Goal: Check status: Check status

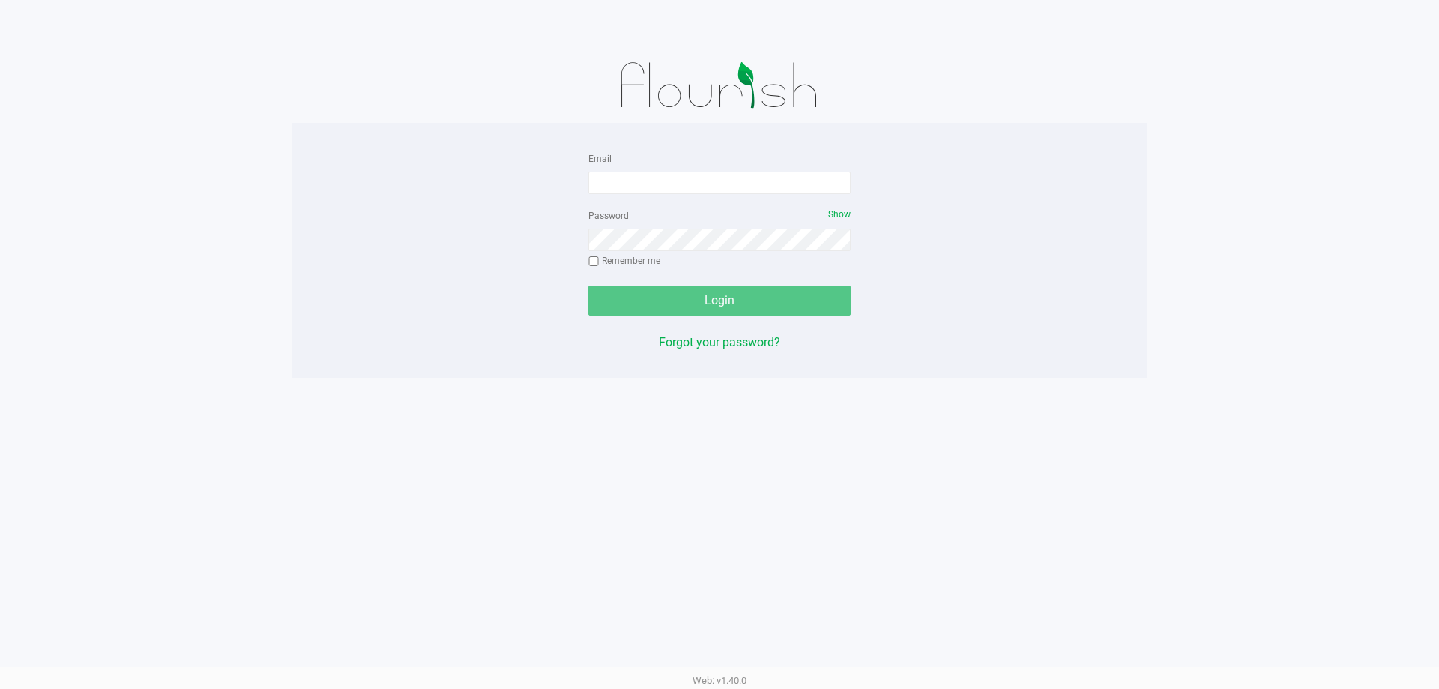
click at [677, 176] on input "Email" at bounding box center [720, 183] width 262 height 22
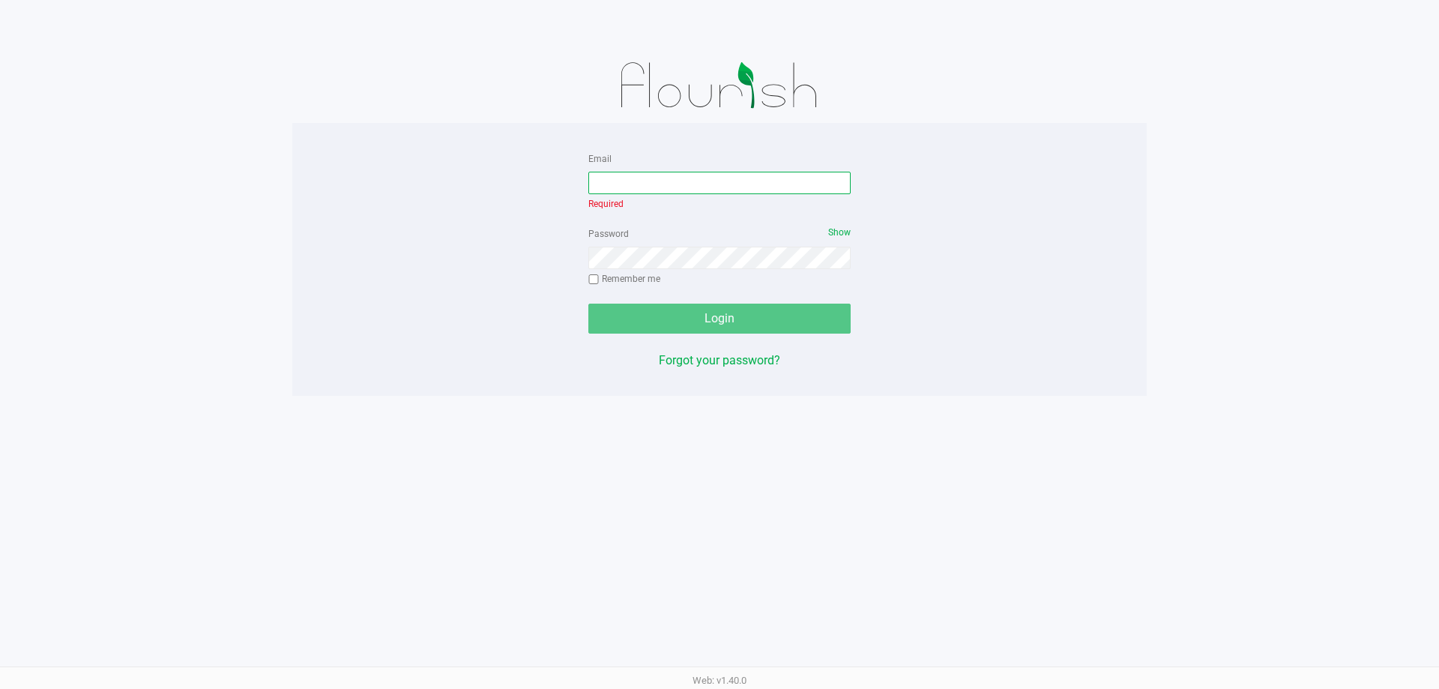
click at [691, 182] on input "Email" at bounding box center [720, 183] width 262 height 22
click at [678, 191] on input "Email" at bounding box center [720, 183] width 262 height 22
click at [667, 183] on input "Email" at bounding box center [720, 183] width 262 height 22
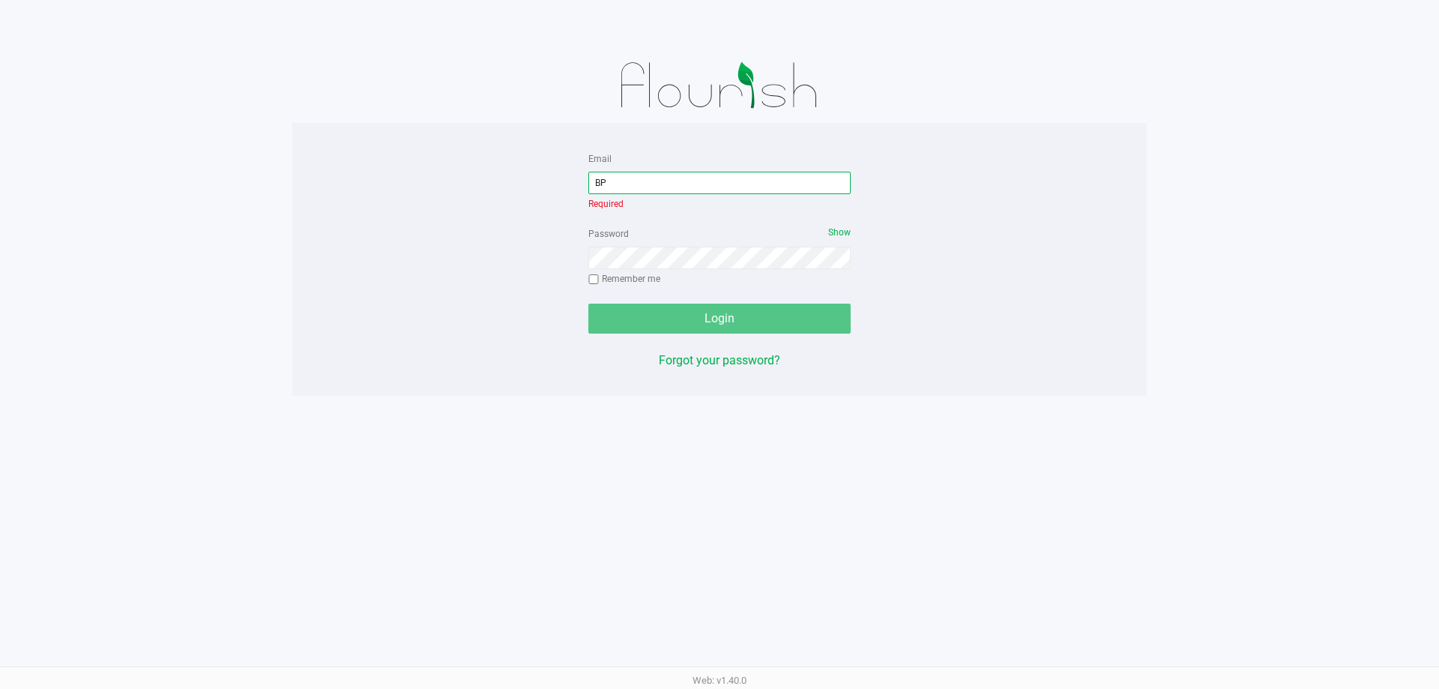
type input "B"
type input "[EMAIL_ADDRESS][DOMAIN_NAME]"
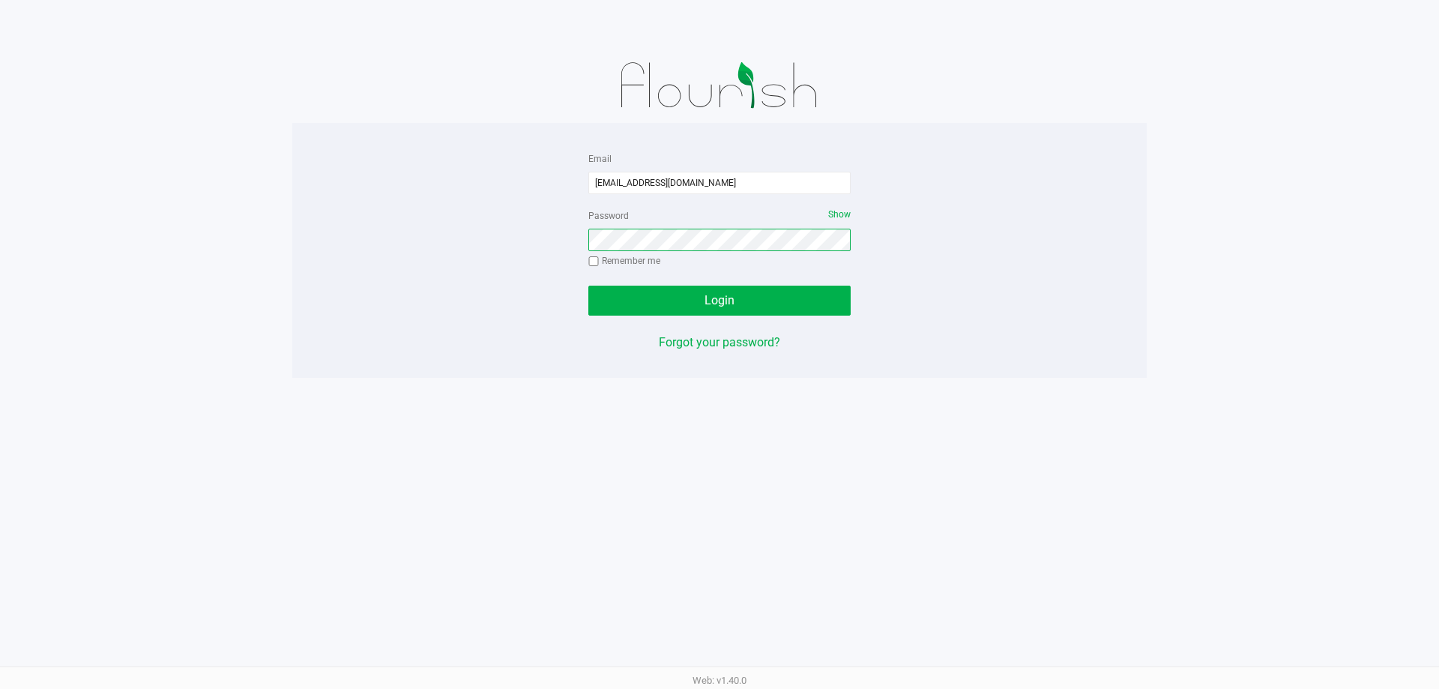
click at [589, 286] on button "Login" at bounding box center [720, 301] width 262 height 30
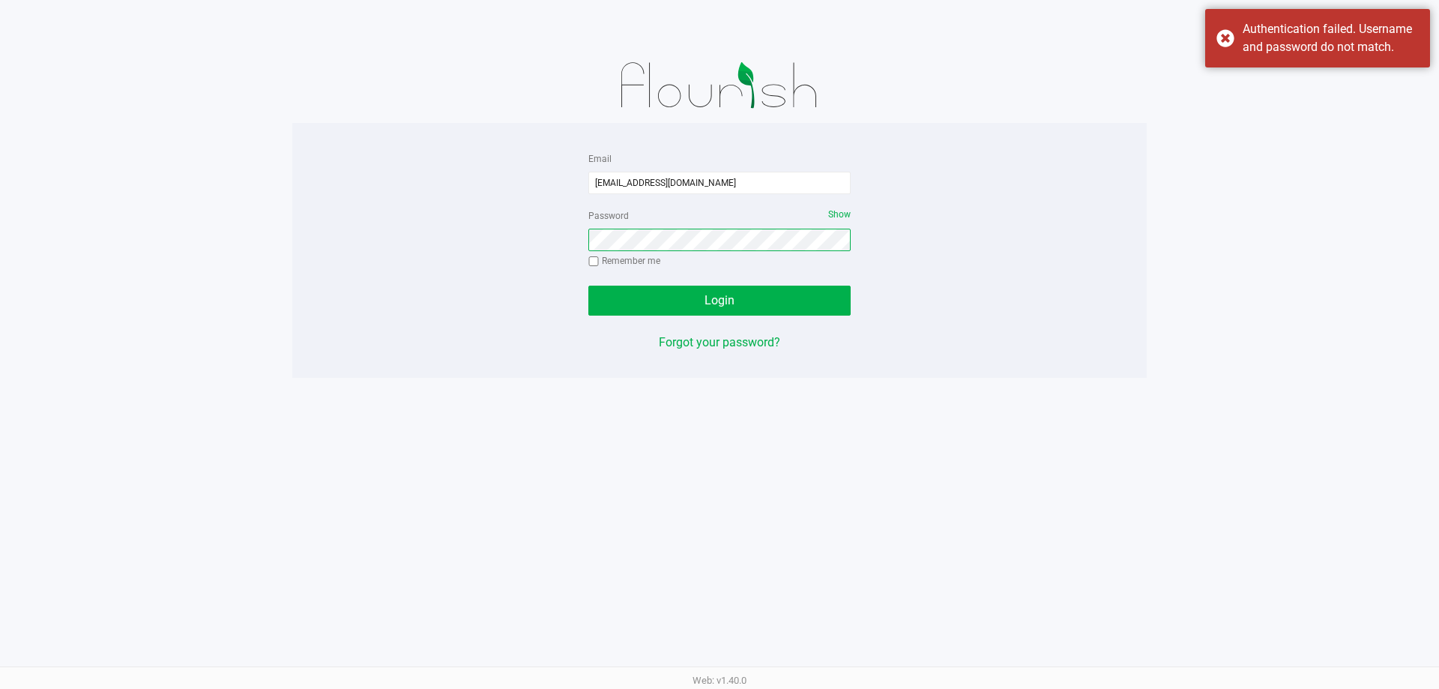
click at [589, 286] on button "Login" at bounding box center [720, 301] width 262 height 30
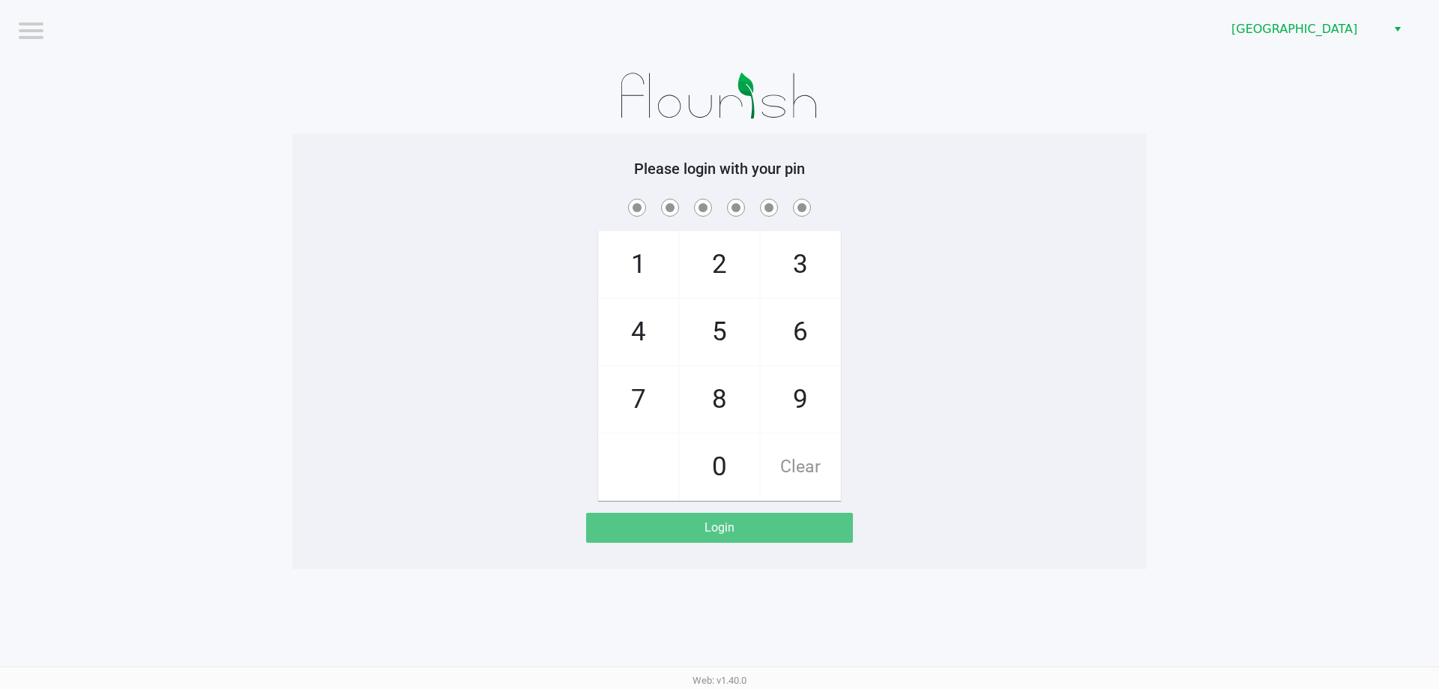
click at [713, 265] on span "2" at bounding box center [719, 265] width 79 height 66
checkbox input "true"
click at [713, 265] on span "2" at bounding box center [719, 265] width 79 height 66
checkbox input "true"
click at [724, 393] on span "8" at bounding box center [719, 400] width 79 height 66
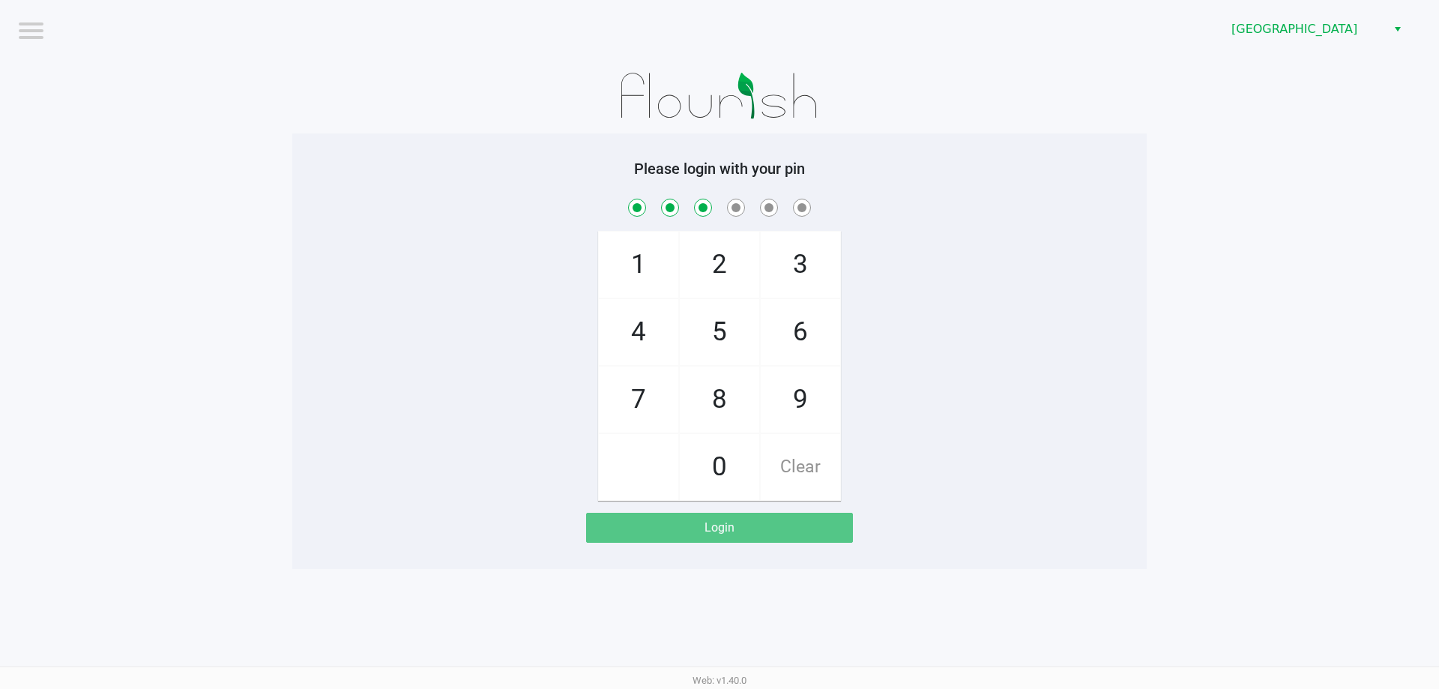
checkbox input "true"
drag, startPoint x: 777, startPoint y: 283, endPoint x: 774, endPoint y: 327, distance: 44.3
click at [777, 282] on span "3" at bounding box center [800, 265] width 79 height 66
checkbox input "true"
click at [774, 330] on span "6" at bounding box center [800, 332] width 79 height 66
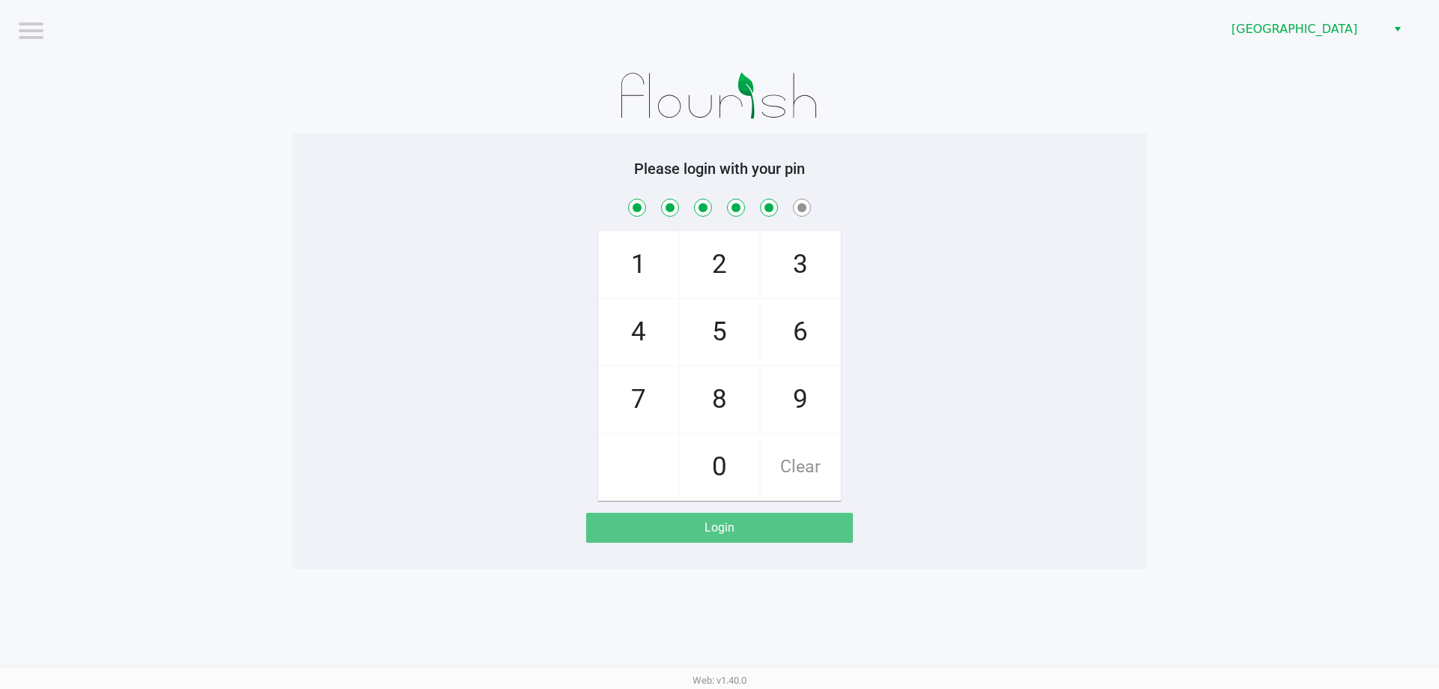
checkbox input "true"
click at [774, 330] on span "6" at bounding box center [800, 332] width 79 height 66
checkbox input "true"
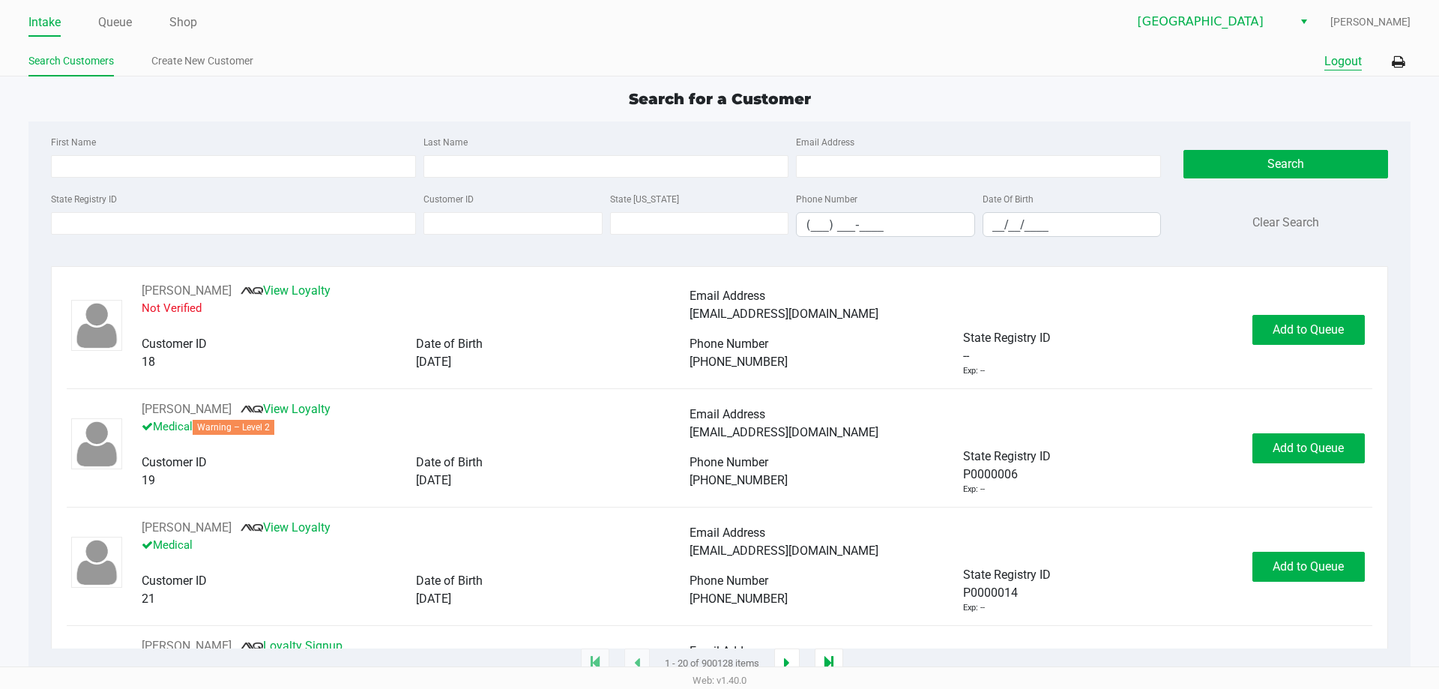
click at [1341, 61] on button "Logout" at bounding box center [1343, 61] width 37 height 18
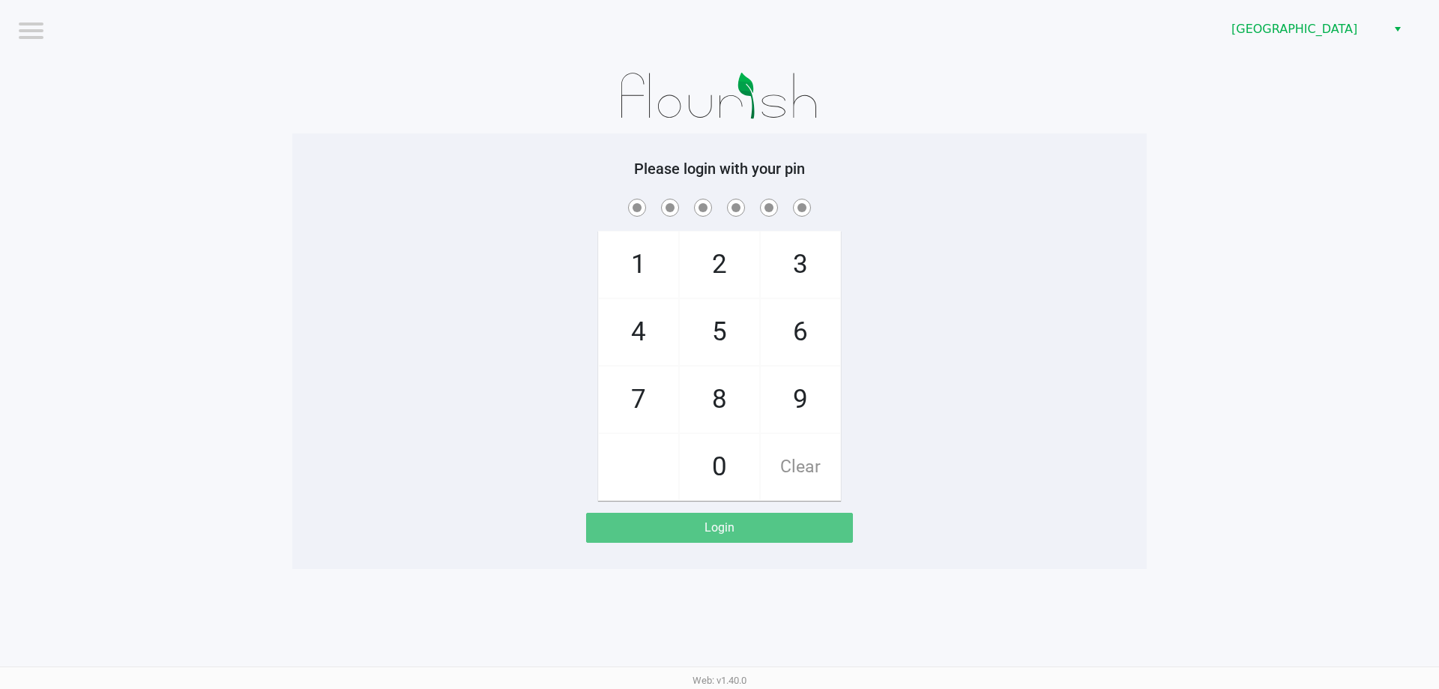
click at [446, 319] on div "1 4 7 2 5 8 0 3 6 9 Clear" at bounding box center [719, 348] width 855 height 305
checkbox input "true"
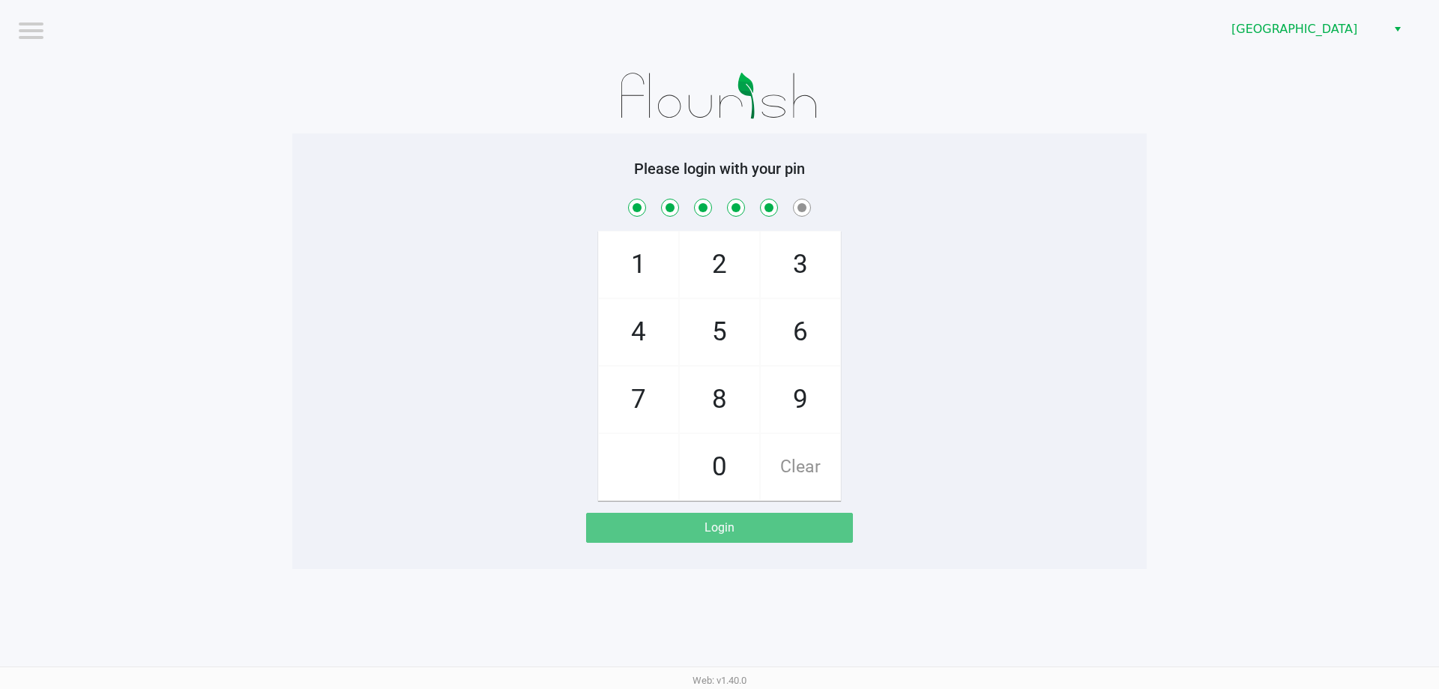
checkbox input "true"
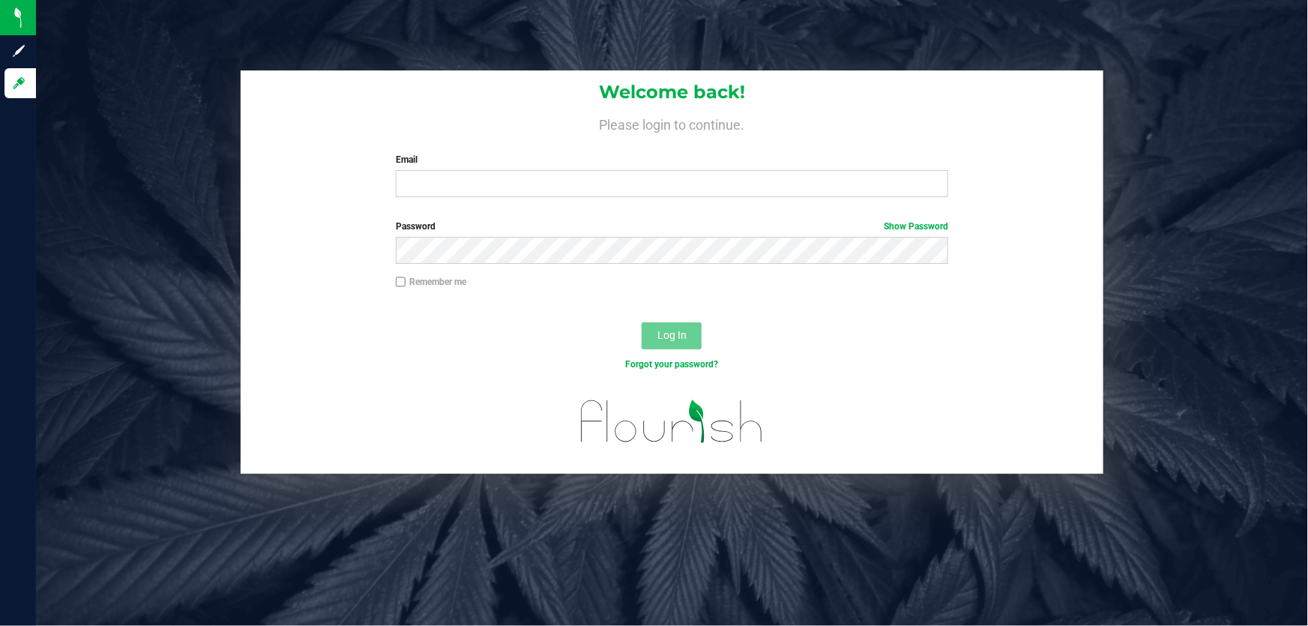
click at [511, 204] on div "Welcome back! Please login to continue. Email Required Please format your email…" at bounding box center [672, 139] width 863 height 139
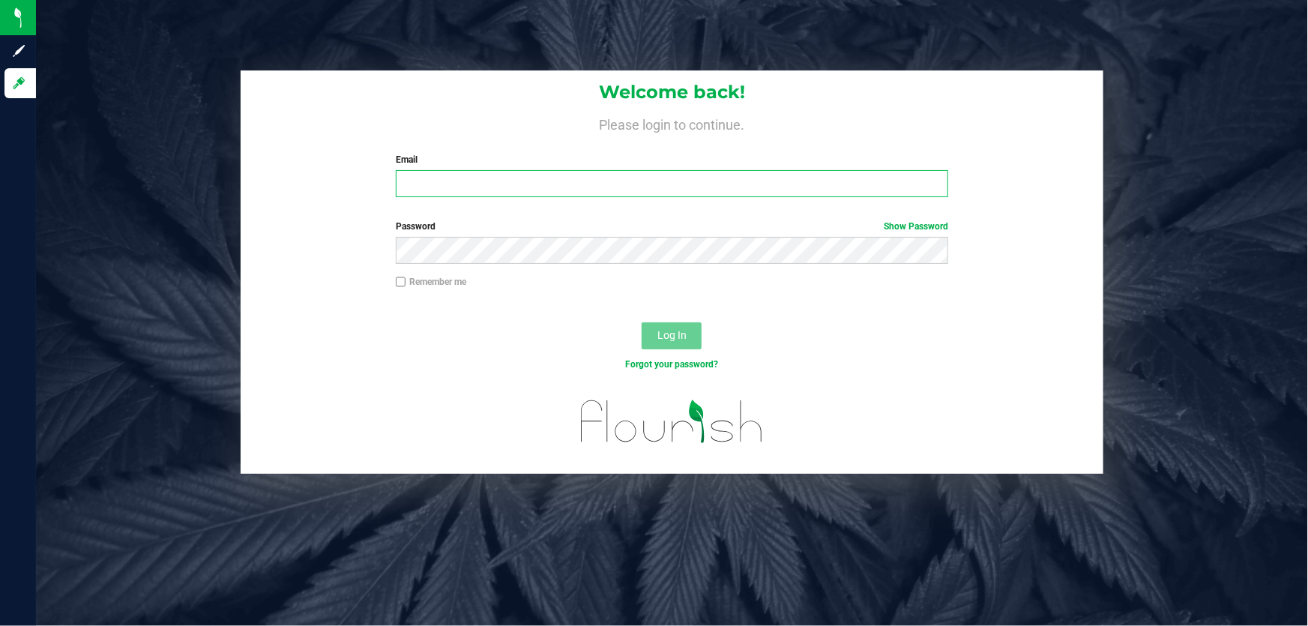
click at [511, 184] on input "Email" at bounding box center [672, 183] width 553 height 27
type input "[EMAIL_ADDRESS][DOMAIN_NAME]"
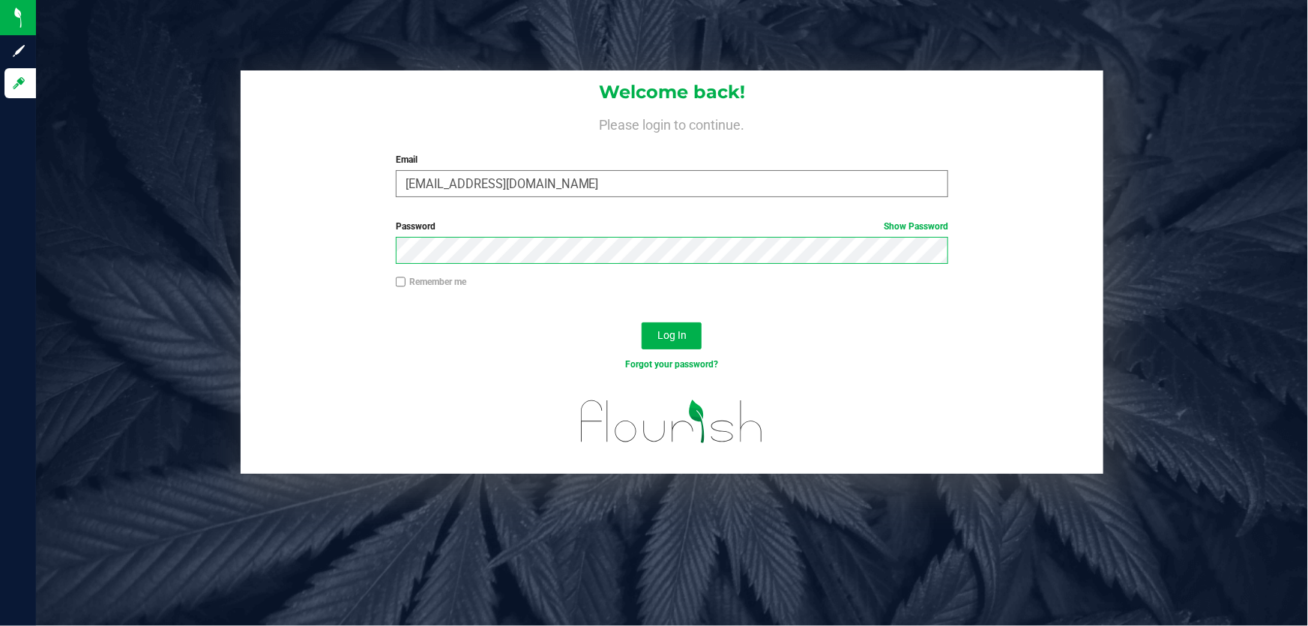
click at [642, 322] on button "Log In" at bounding box center [672, 335] width 60 height 27
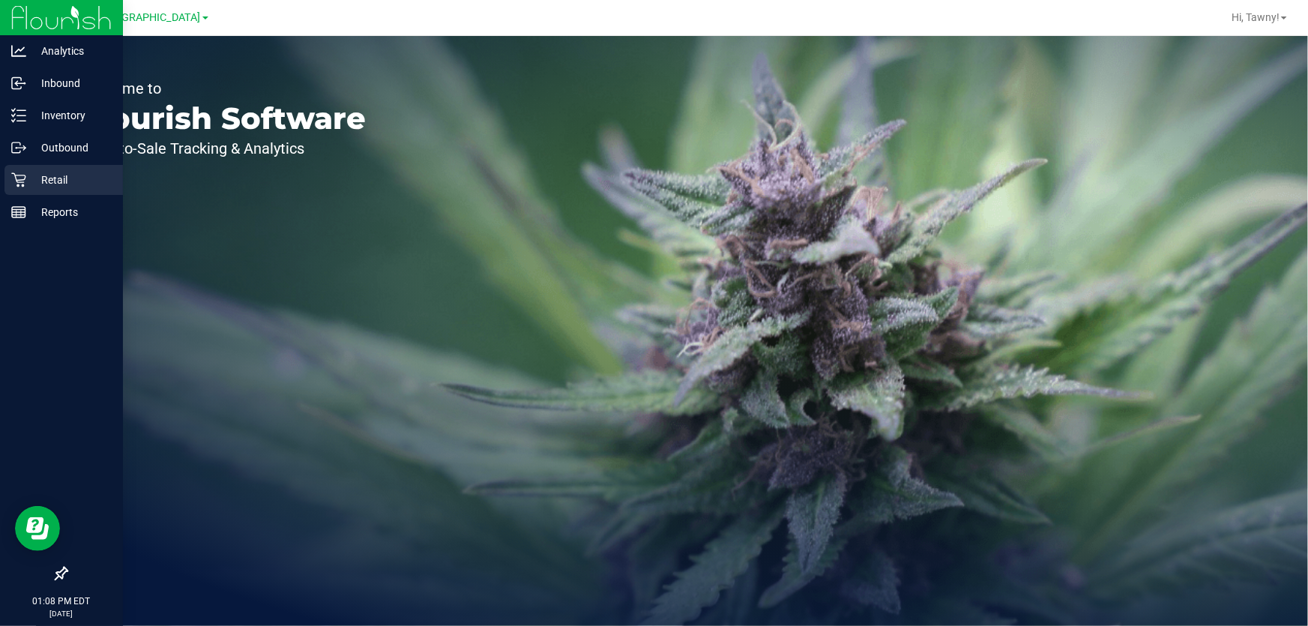
click at [25, 165] on div "Retail" at bounding box center [63, 180] width 118 height 30
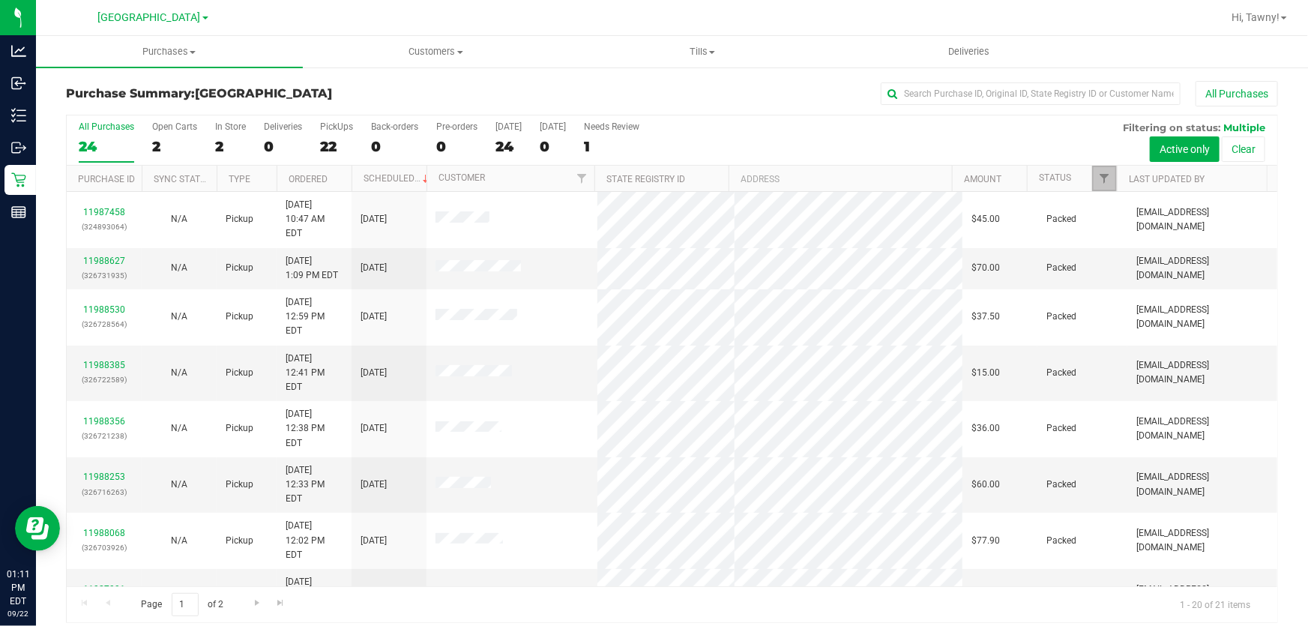
click at [1098, 169] on link "Filter" at bounding box center [1104, 178] width 25 height 25
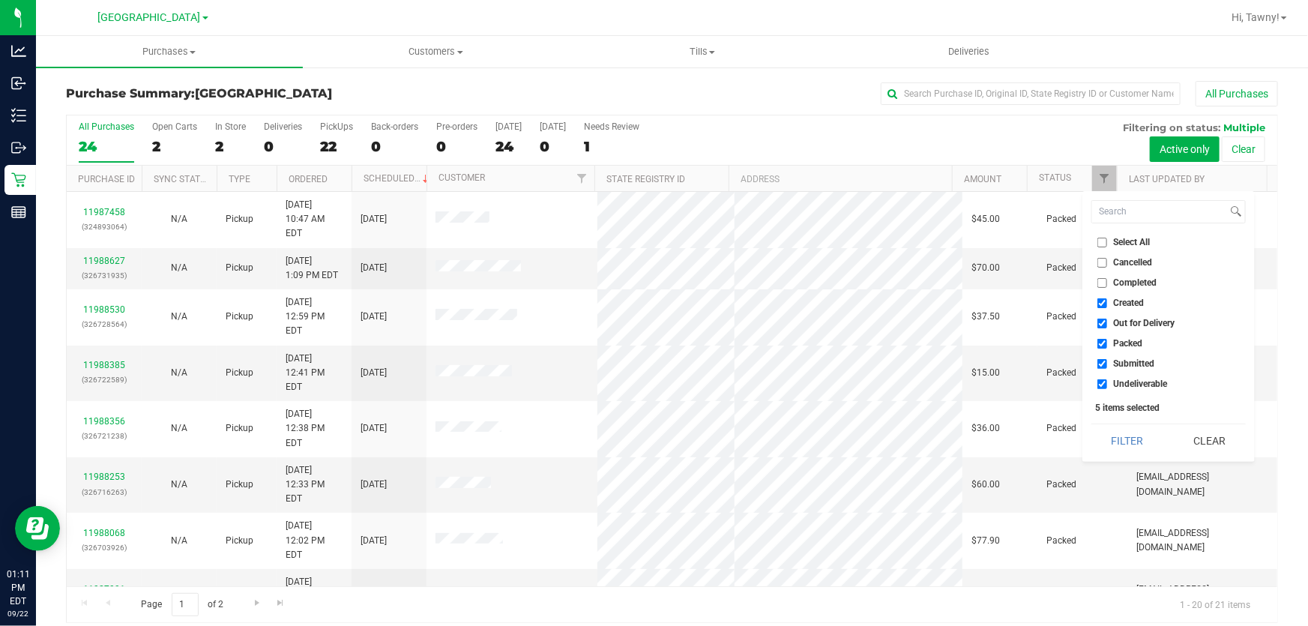
click at [1134, 382] on span "Undeliverable" at bounding box center [1141, 383] width 54 height 9
click at [1107, 382] on input "Undeliverable" at bounding box center [1103, 384] width 10 height 10
checkbox input "false"
click at [1139, 344] on span "Packed" at bounding box center [1128, 343] width 29 height 9
click at [1107, 344] on input "Packed" at bounding box center [1103, 344] width 10 height 10
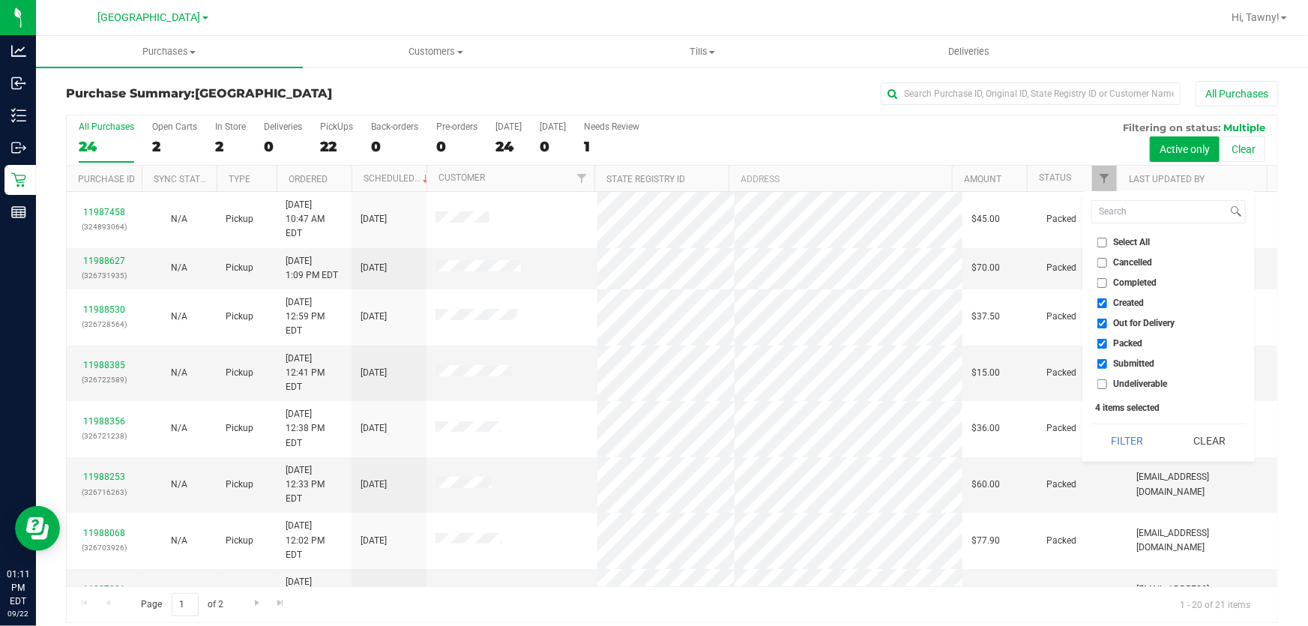
checkbox input "false"
click at [1127, 320] on span "Out for Delivery" at bounding box center [1144, 323] width 61 height 9
click at [1107, 320] on input "Out for Delivery" at bounding box center [1103, 324] width 10 height 10
checkbox input "false"
click at [1128, 309] on li "Created" at bounding box center [1169, 303] width 154 height 16
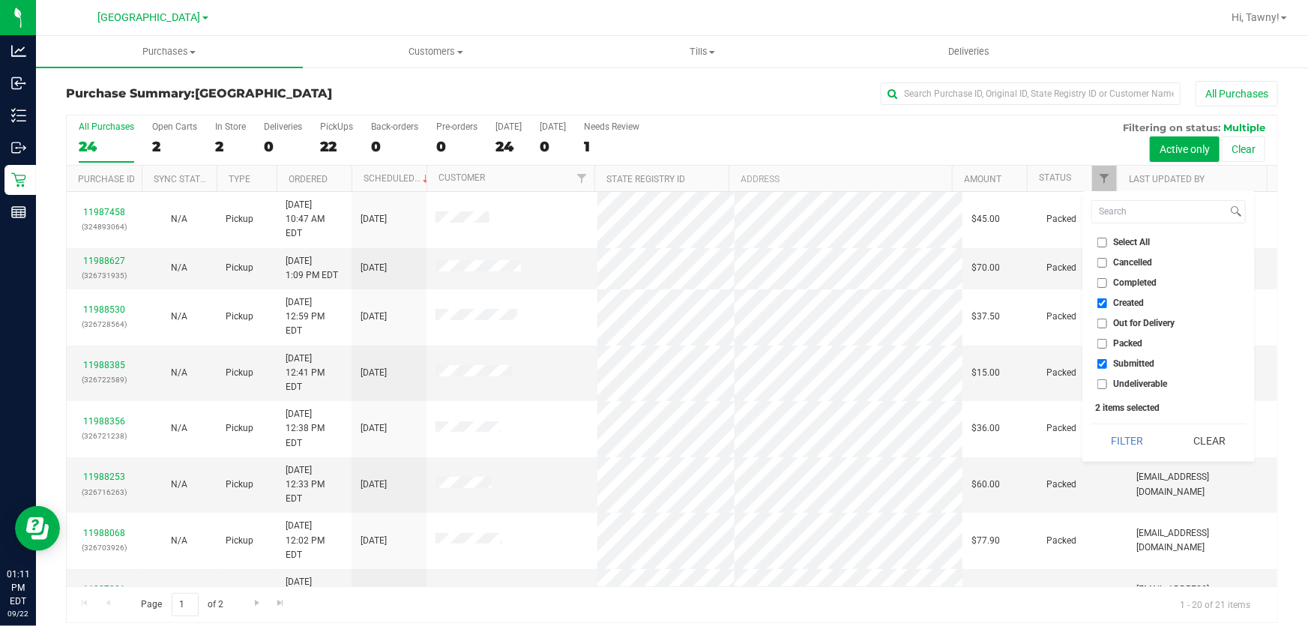
click at [1131, 300] on span "Created" at bounding box center [1129, 302] width 31 height 9
click at [1107, 300] on input "Created" at bounding box center [1103, 303] width 10 height 10
checkbox input "false"
click at [1110, 437] on button "Filter" at bounding box center [1128, 440] width 72 height 33
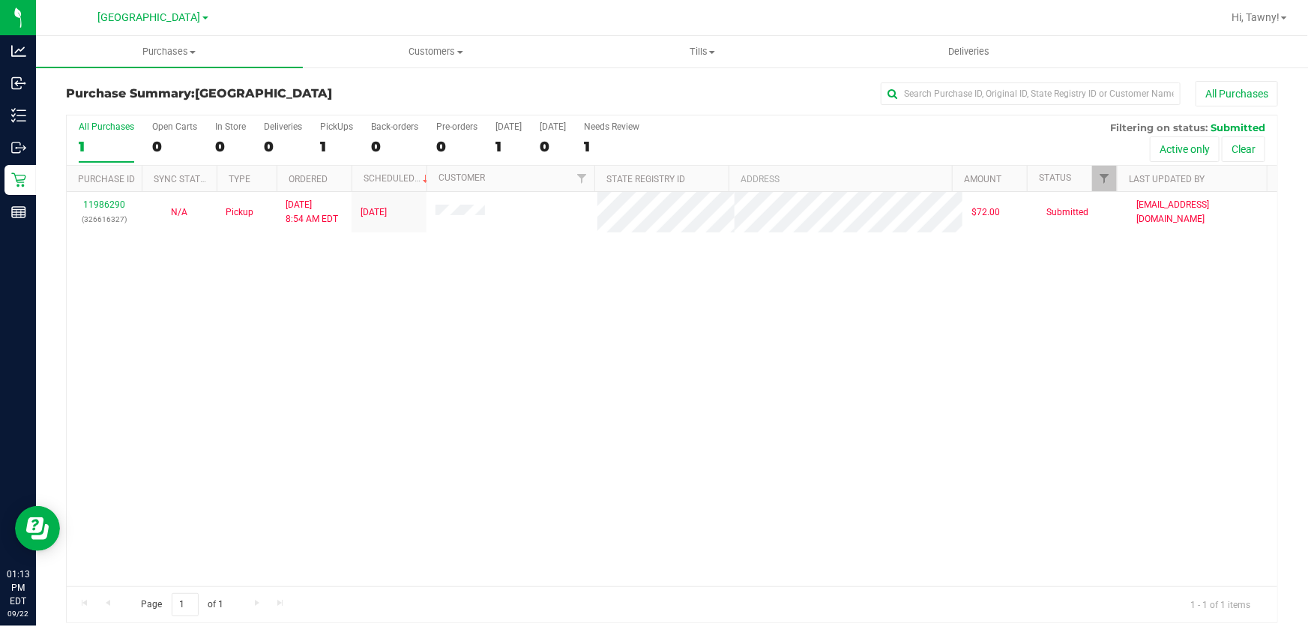
click at [527, 270] on div "11986290 (326616327) N/A Pickup [DATE] 8:54 AM EDT 9/22/2025 $72.00 Submitted […" at bounding box center [672, 389] width 1211 height 394
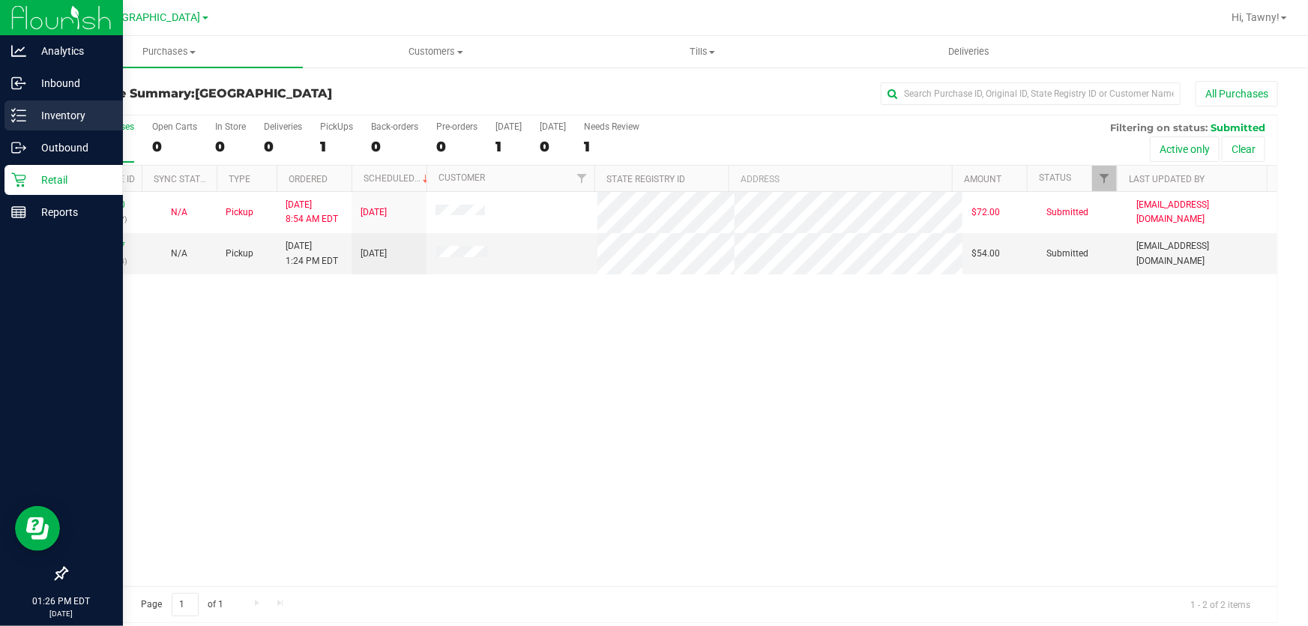
click at [16, 115] on icon at bounding box center [18, 115] width 15 height 15
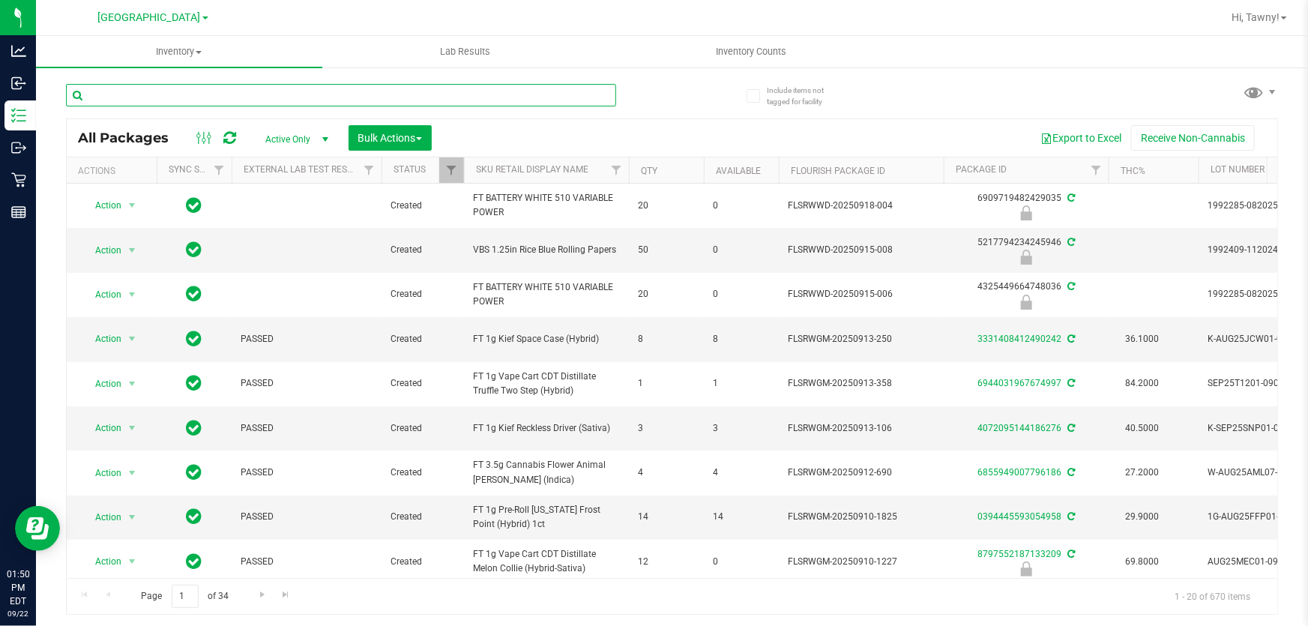
click at [234, 95] on input "text" at bounding box center [341, 95] width 550 height 22
paste input "SN250728DC1-0804"
type input "SN250728DC1-0804"
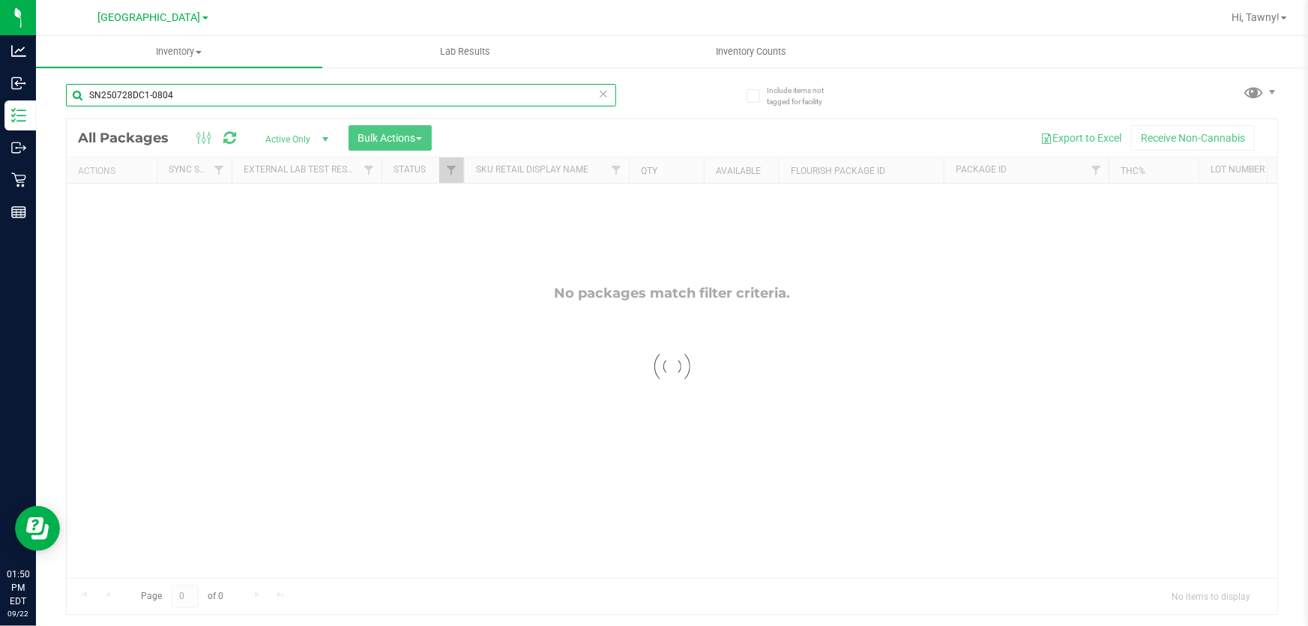
click at [234, 95] on input "SN250728DC1-0804" at bounding box center [341, 95] width 550 height 22
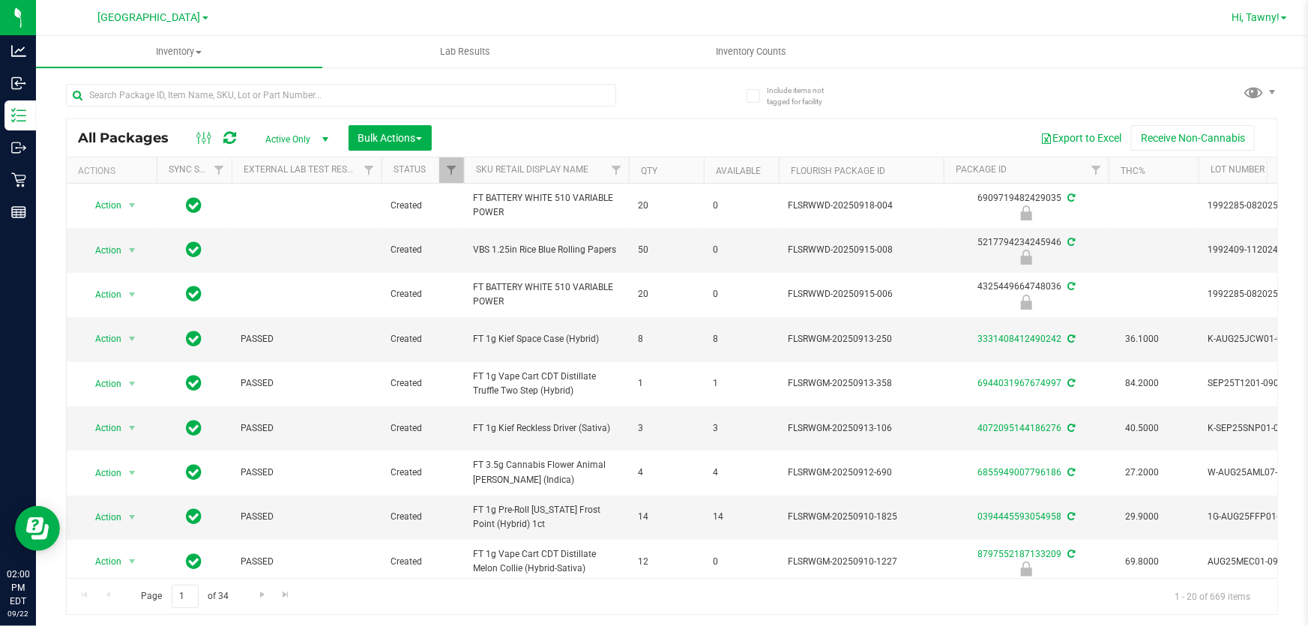
click at [1267, 20] on span "Hi, Tawny!" at bounding box center [1256, 17] width 48 height 12
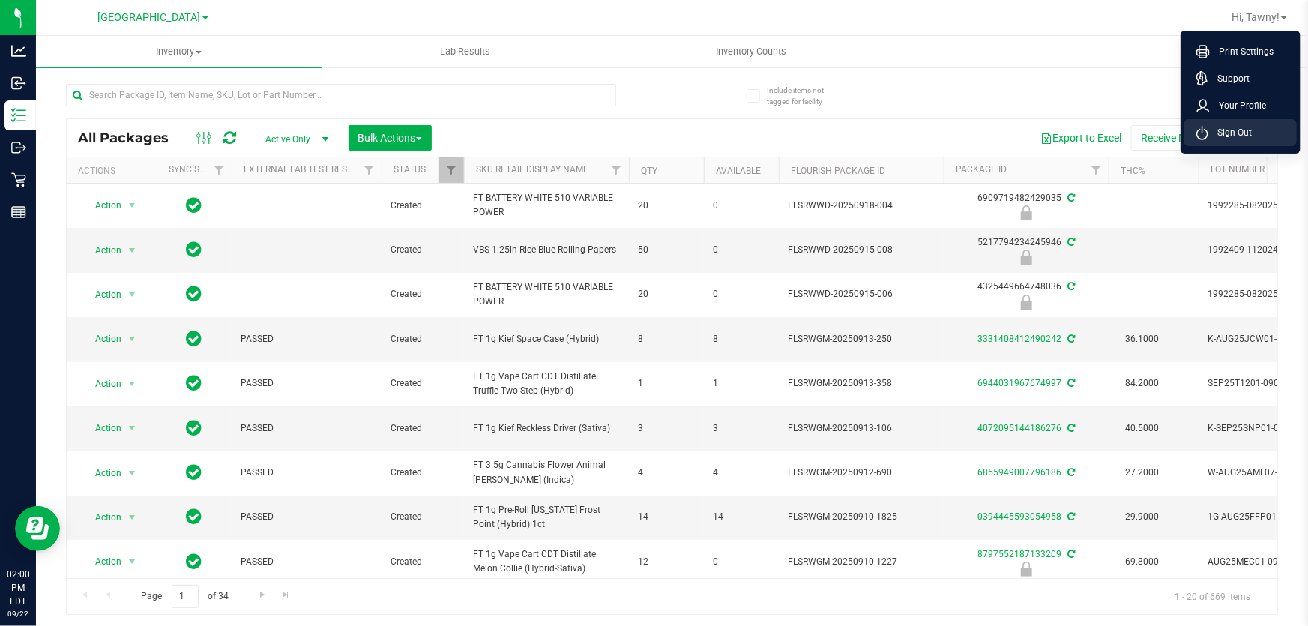
click at [1247, 130] on span "Sign Out" at bounding box center [1230, 132] width 43 height 15
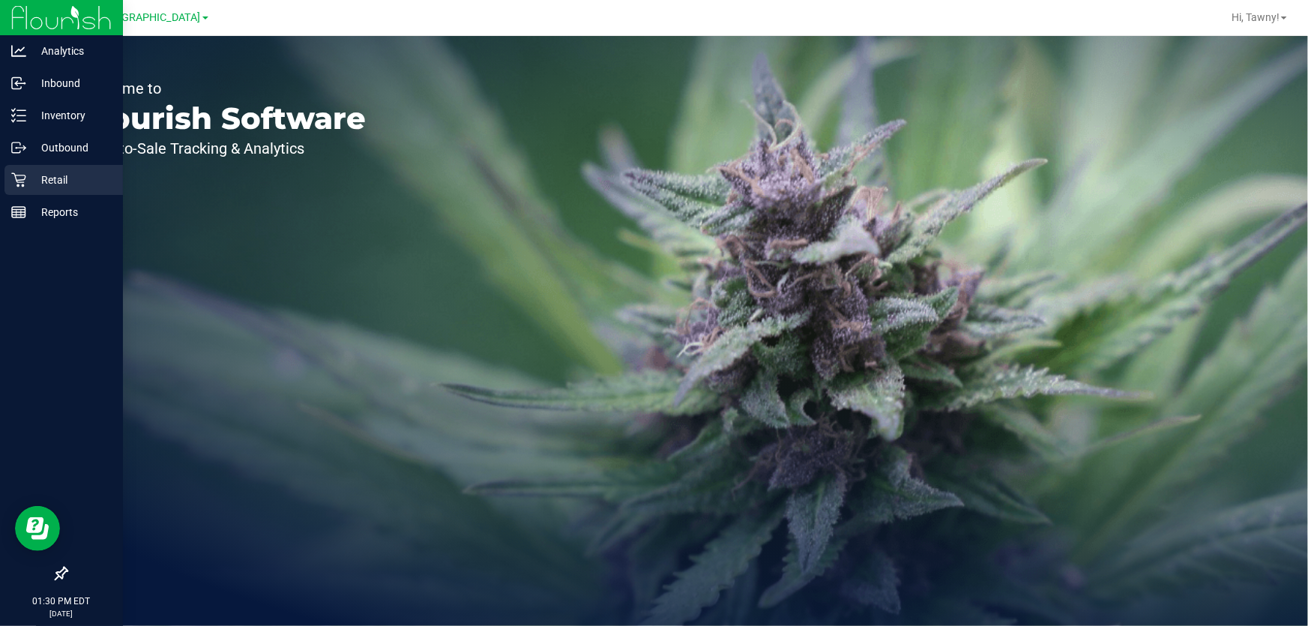
click at [24, 184] on icon at bounding box center [18, 179] width 15 height 15
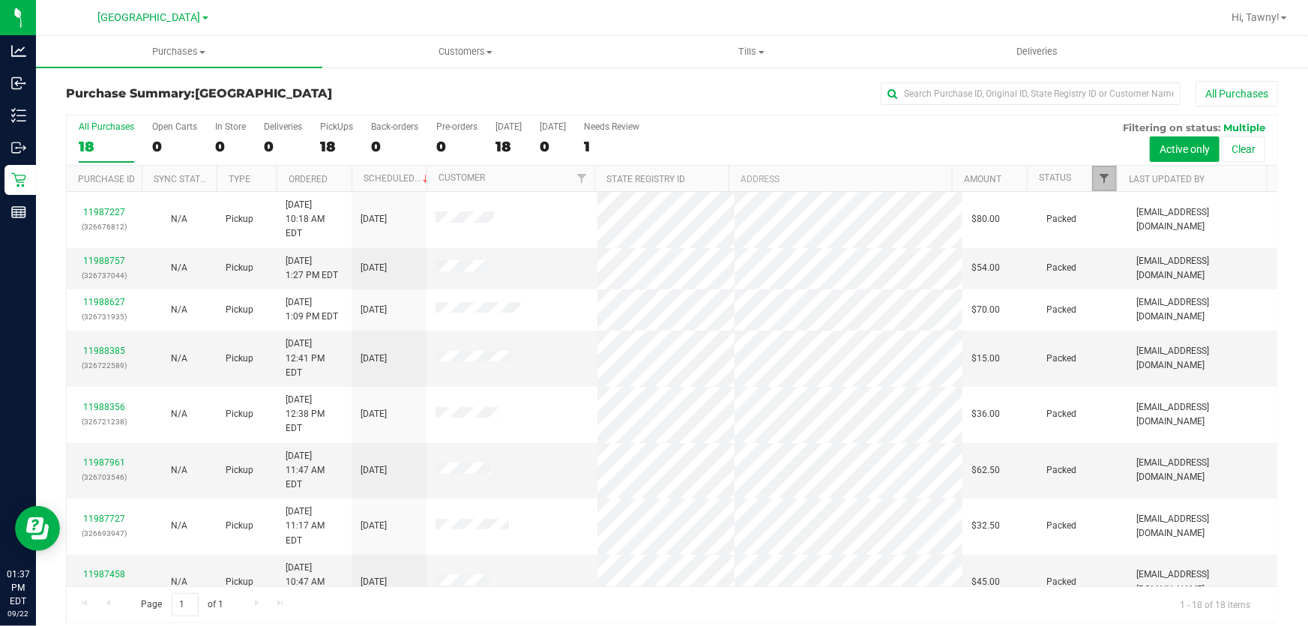
click at [1098, 181] on span "Filter" at bounding box center [1104, 178] width 12 height 12
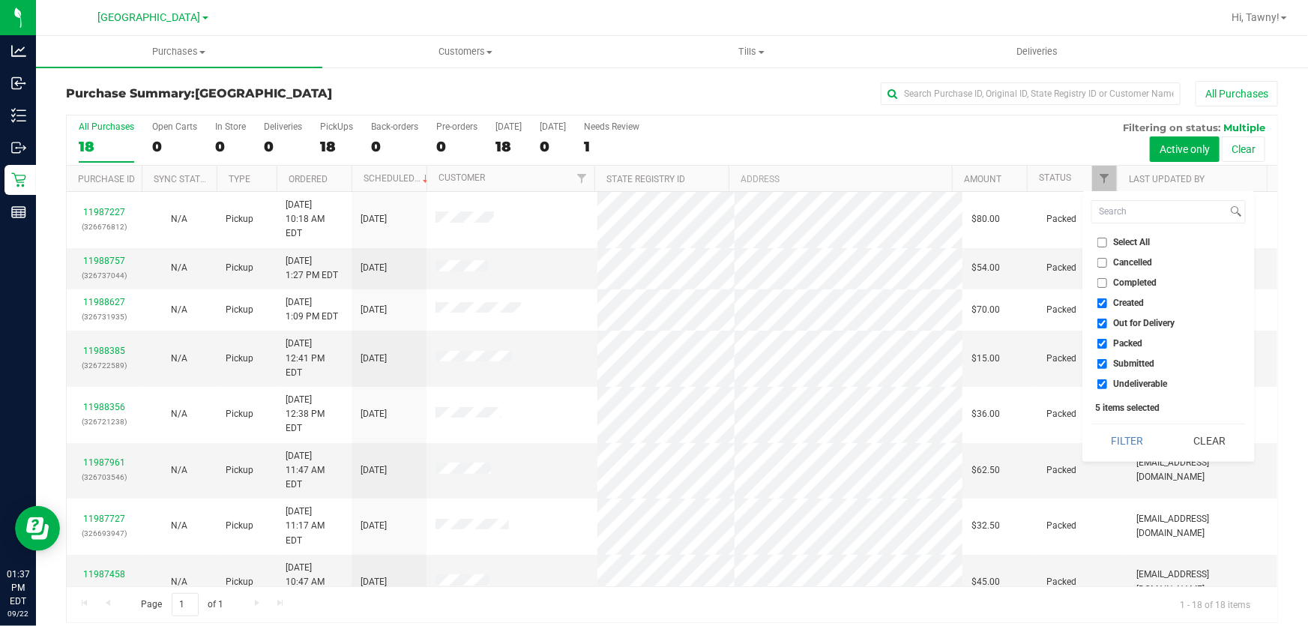
drag, startPoint x: 1118, startPoint y: 307, endPoint x: 1134, endPoint y: 341, distance: 37.6
click at [1118, 307] on li "Created" at bounding box center [1169, 303] width 154 height 16
click at [1139, 322] on span "Out for Delivery" at bounding box center [1144, 323] width 61 height 9
click at [1107, 322] on input "Out for Delivery" at bounding box center [1103, 324] width 10 height 10
checkbox input "false"
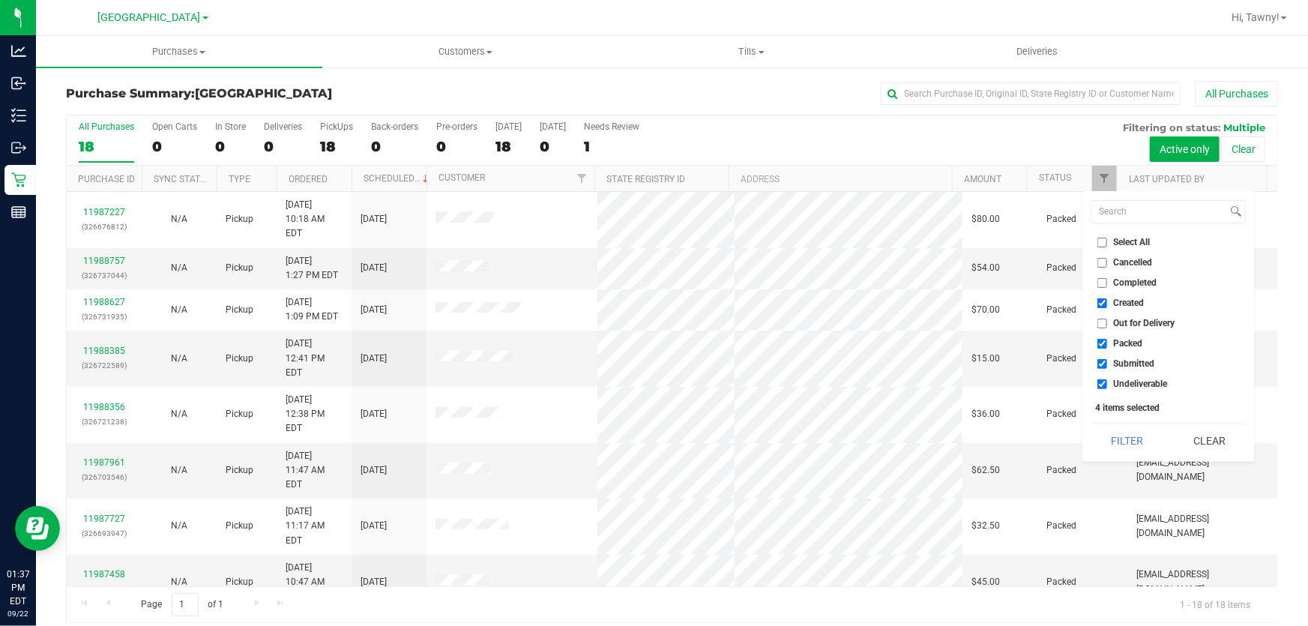
click at [1132, 295] on li "Created" at bounding box center [1169, 303] width 154 height 16
click at [1132, 305] on span "Created" at bounding box center [1129, 302] width 31 height 9
click at [1107, 305] on input "Created" at bounding box center [1103, 303] width 10 height 10
checkbox input "false"
click at [1127, 341] on span "Packed" at bounding box center [1128, 343] width 29 height 9
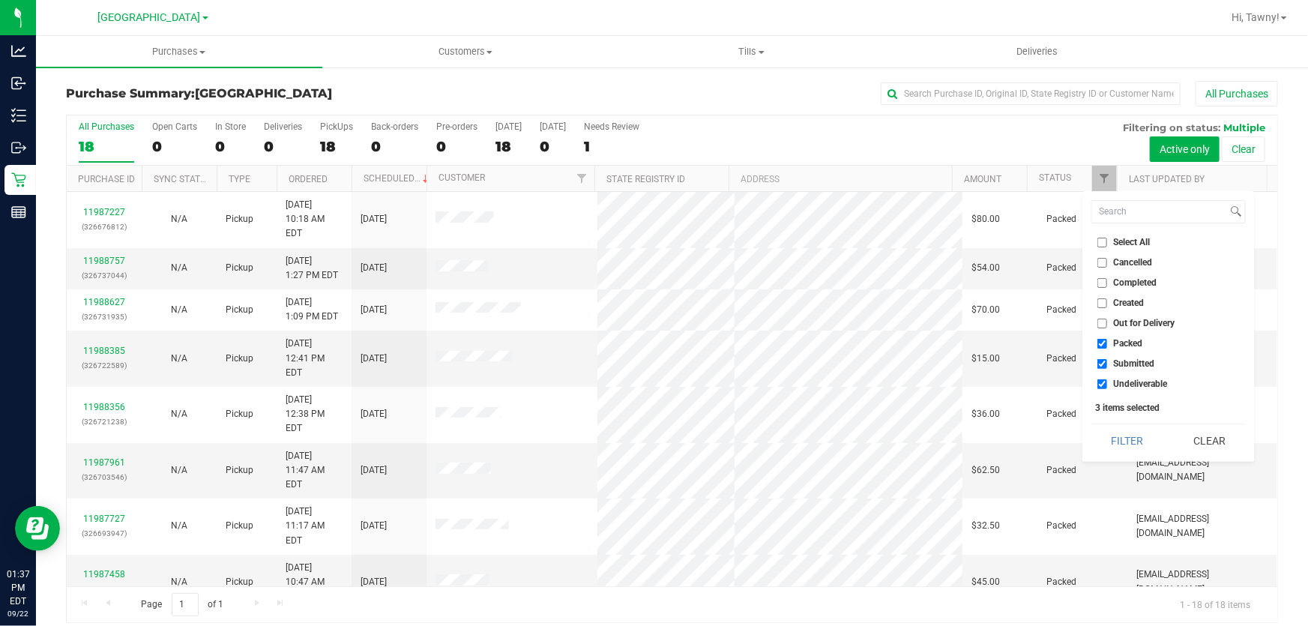
click at [1107, 341] on input "Packed" at bounding box center [1103, 344] width 10 height 10
checkbox input "false"
click at [1121, 382] on span "Undeliverable" at bounding box center [1141, 383] width 54 height 9
click at [1107, 382] on input "Undeliverable" at bounding box center [1103, 384] width 10 height 10
checkbox input "false"
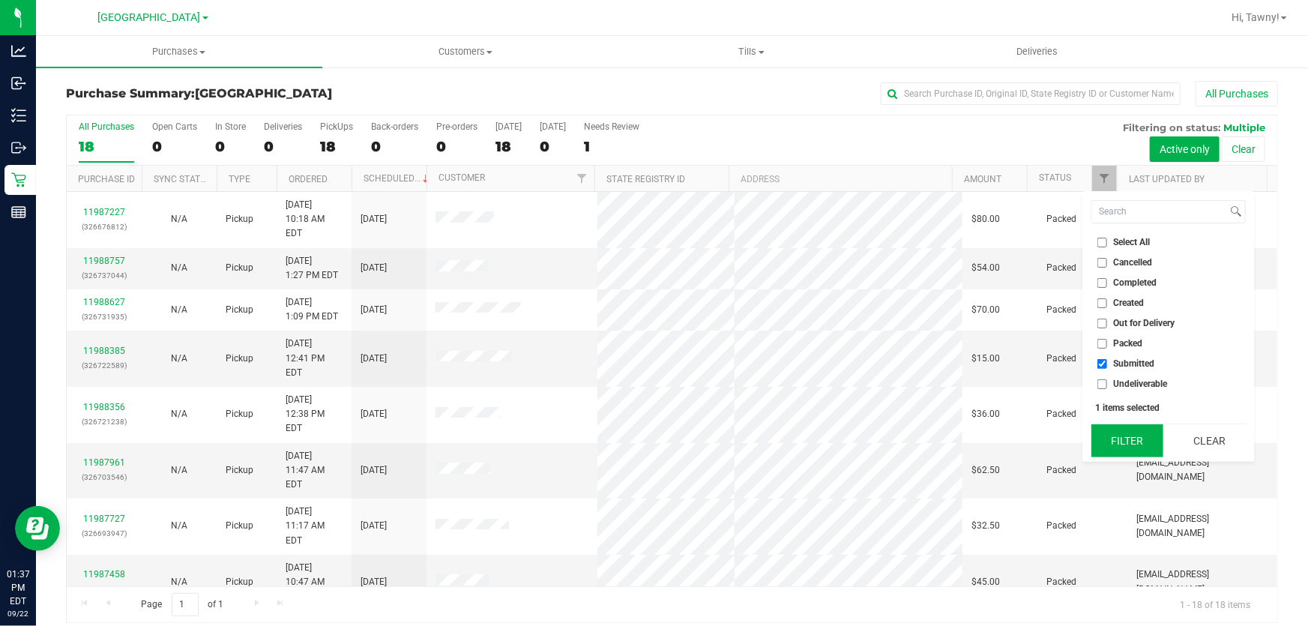
click at [1125, 429] on button "Filter" at bounding box center [1128, 440] width 72 height 33
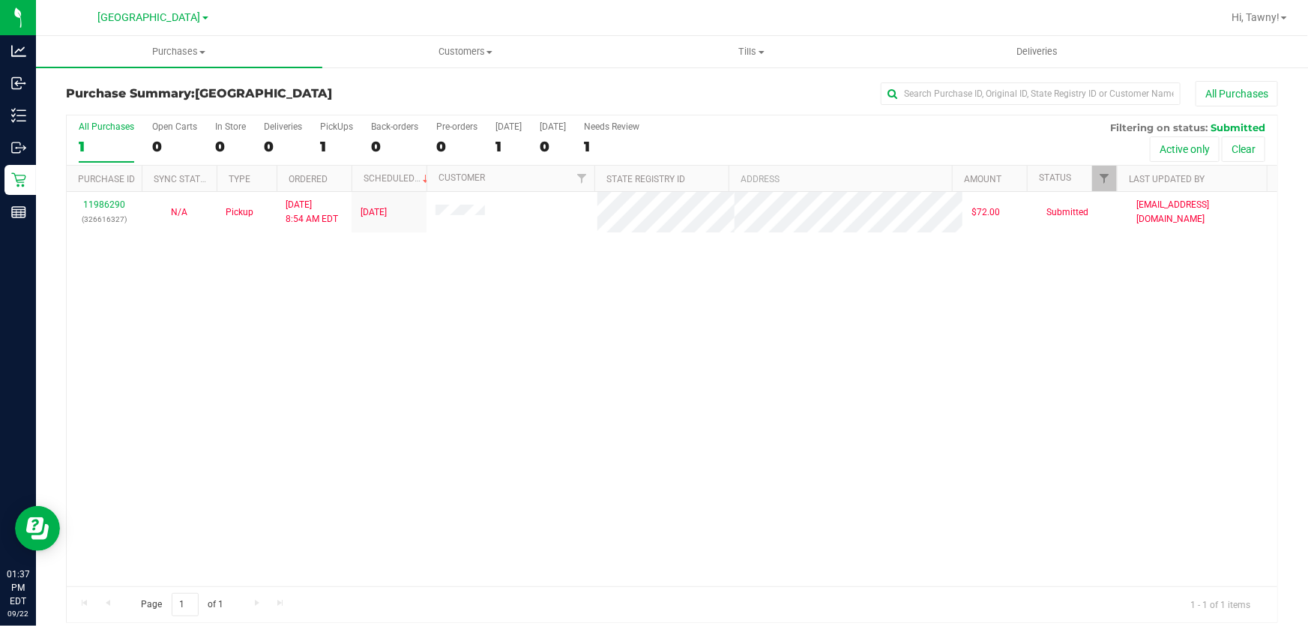
click at [412, 388] on div "11986290 (326616327) N/A Pickup [DATE] 8:54 AM EDT 9/22/2025 $72.00 Submitted […" at bounding box center [672, 389] width 1211 height 394
click at [482, 349] on div "11986290 (326616327) N/A Pickup [DATE] 8:54 AM EDT 9/22/2025 $72.00 Submitted […" at bounding box center [672, 389] width 1211 height 394
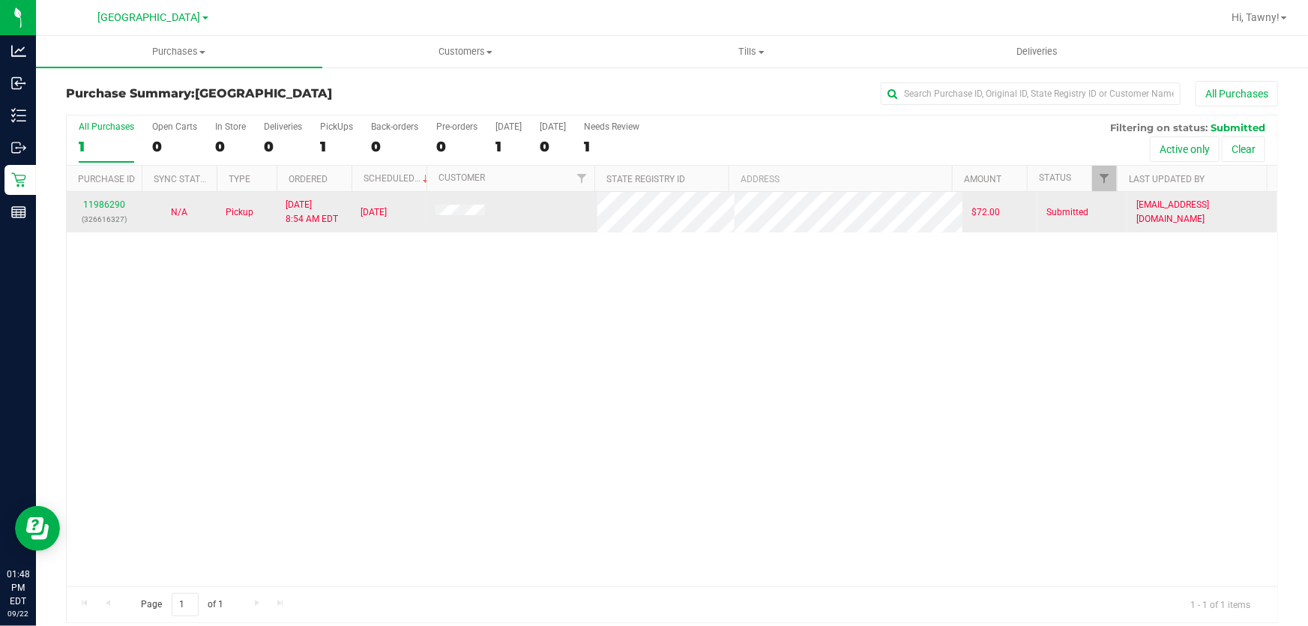
click at [397, 308] on div "11986290 (326616327) N/A Pickup [DATE] 8:54 AM EDT 9/22/2025 $72.00 Submitted […" at bounding box center [672, 389] width 1211 height 394
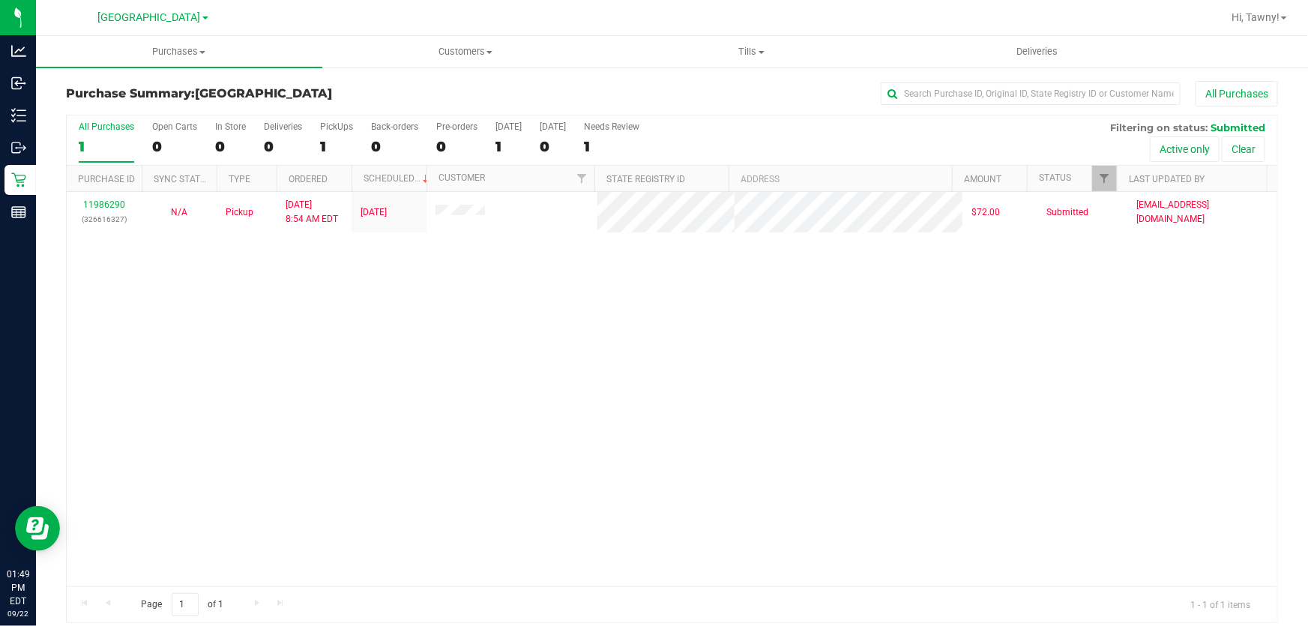
click at [638, 359] on div "11986290 (326616327) N/A Pickup [DATE] 8:54 AM EDT 9/22/2025 $72.00 Submitted […" at bounding box center [672, 389] width 1211 height 394
click at [700, 318] on div "11986290 (326616327) N/A Pickup [DATE] 8:54 AM EDT 9/22/2025 $72.00 Submitted […" at bounding box center [672, 389] width 1211 height 394
